Goal: Transaction & Acquisition: Book appointment/travel/reservation

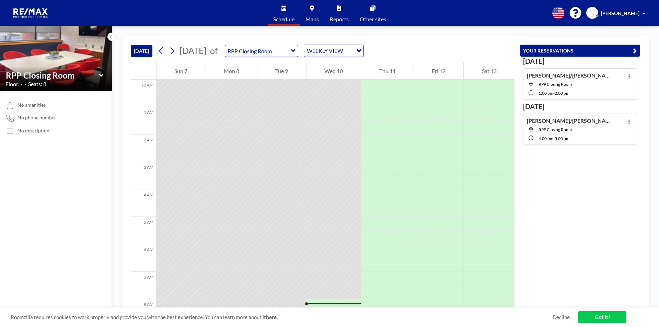
scroll to position [206, 0]
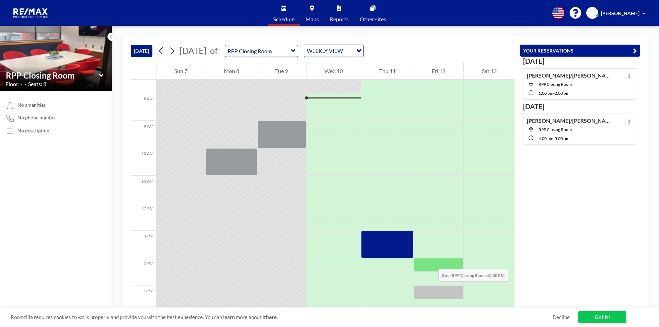
click at [431, 262] on div at bounding box center [439, 265] width 50 height 14
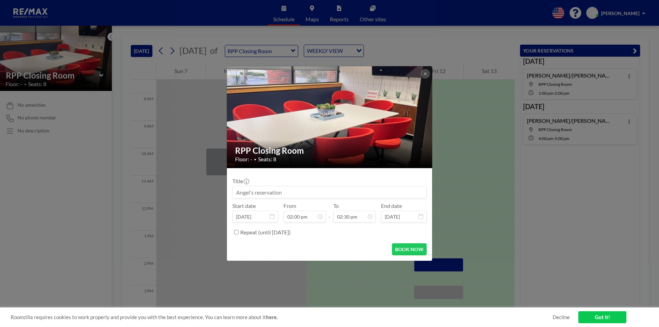
click at [258, 190] on input at bounding box center [330, 192] width 194 height 12
paste input "2:00pm Caster/[PERSON_NAME] -P- QRP-33246"
click at [255, 193] on input "2:00pm Caster/[PERSON_NAME] -P- QRP-33246" at bounding box center [330, 192] width 194 height 12
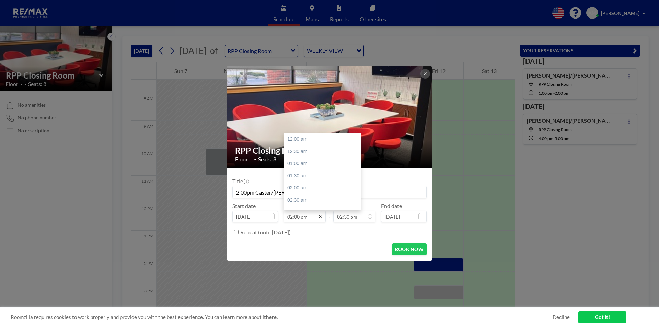
scroll to position [342, 0]
type input "Caster/[PERSON_NAME] -P- QRP-33246"
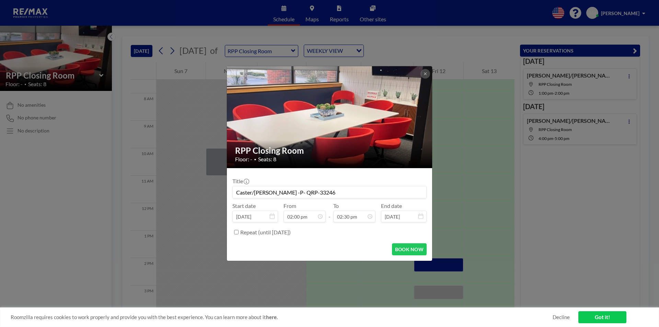
click at [335, 249] on div "BOOK NOW" at bounding box center [329, 249] width 194 height 12
click at [353, 218] on input "02:30 pm" at bounding box center [354, 217] width 42 height 12
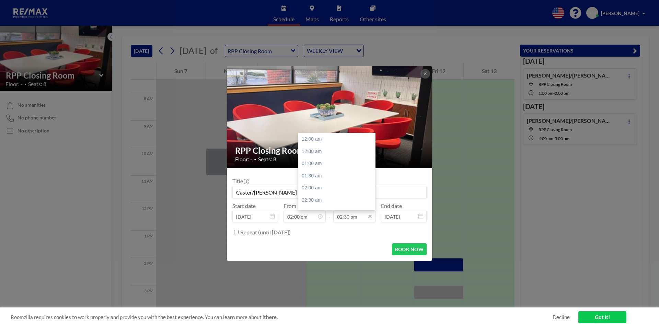
scroll to position [354, 0]
click at [362, 219] on input "02:30 pm" at bounding box center [354, 217] width 42 height 12
click at [315, 152] on div "03:00 pm" at bounding box center [338, 152] width 80 height 12
type input "03:00 pm"
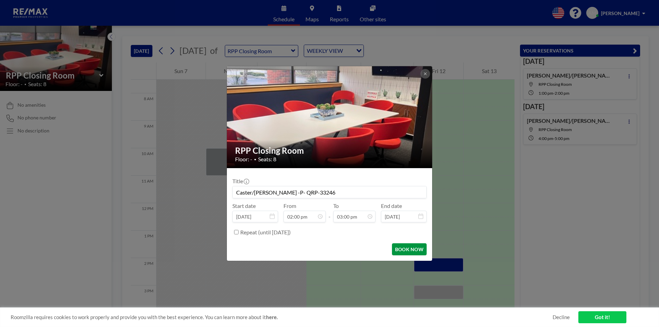
scroll to position [367, 0]
click at [403, 249] on button "BOOK NOW" at bounding box center [409, 249] width 35 height 12
